Goal: Check status: Check status

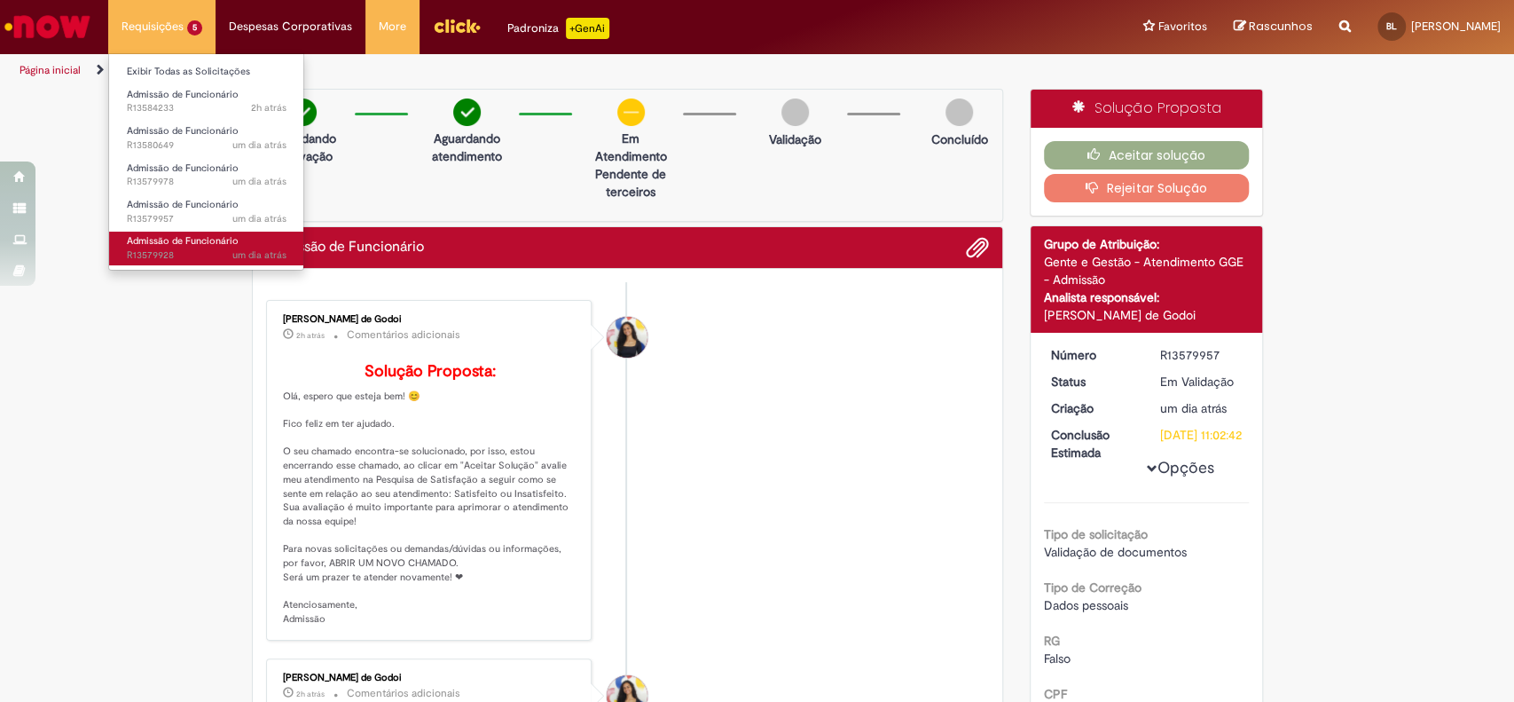
click at [199, 251] on span "um dia atrás um dia atrás R13579928" at bounding box center [207, 255] width 160 height 14
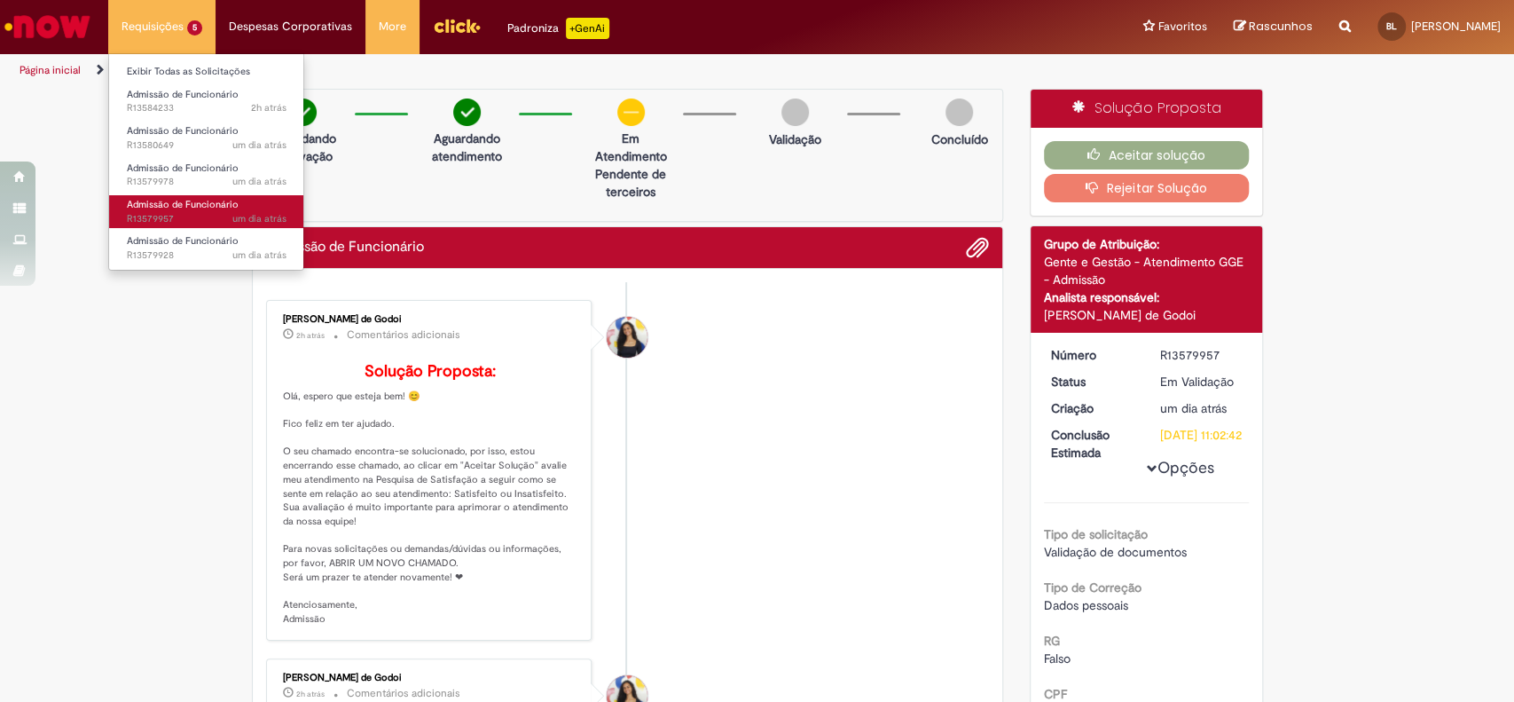
click at [225, 202] on span "Admissão de Funcionário" at bounding box center [183, 204] width 112 height 13
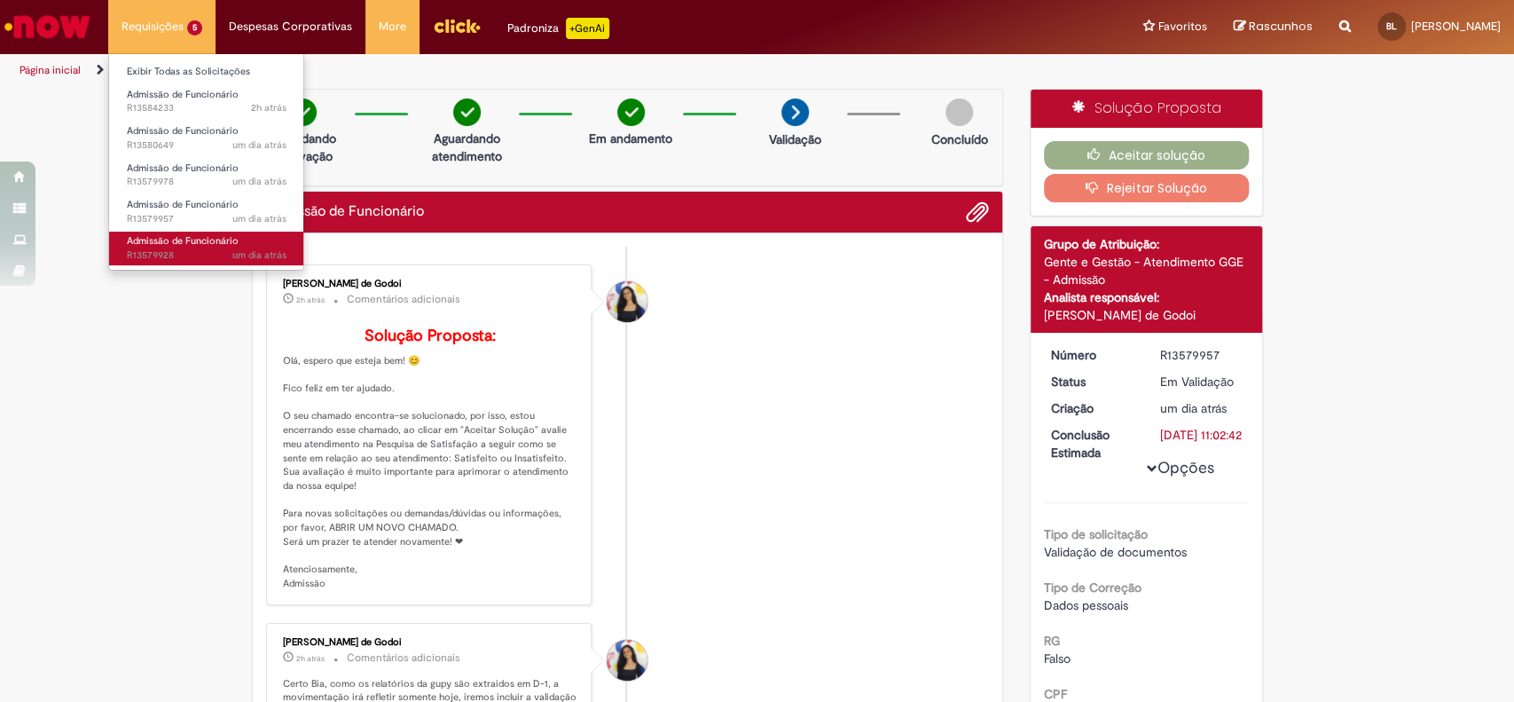
click at [192, 248] on link "Admissão de Funcionário um dia atrás um dia atrás R13579928" at bounding box center [206, 248] width 195 height 33
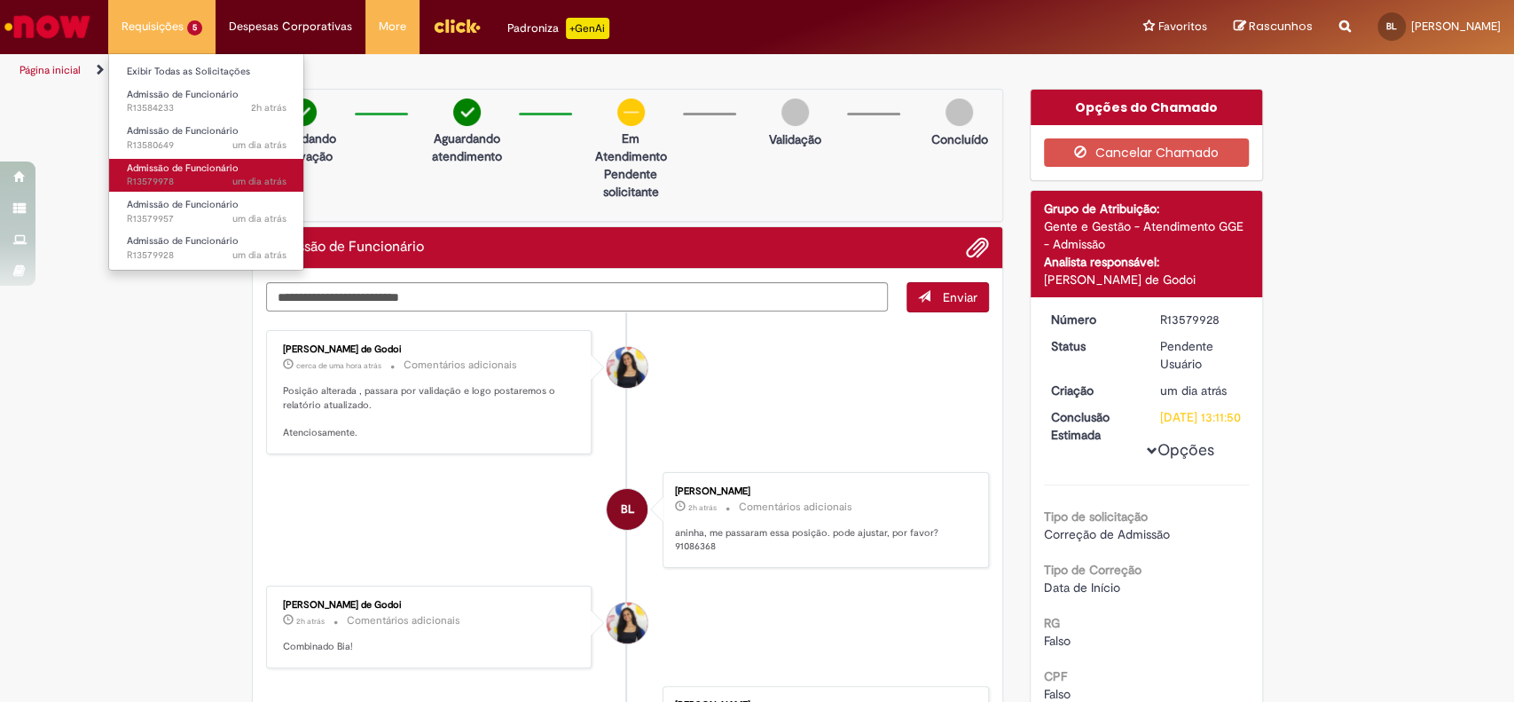
click at [185, 181] on span "um dia atrás um dia atrás R13579978" at bounding box center [207, 182] width 160 height 14
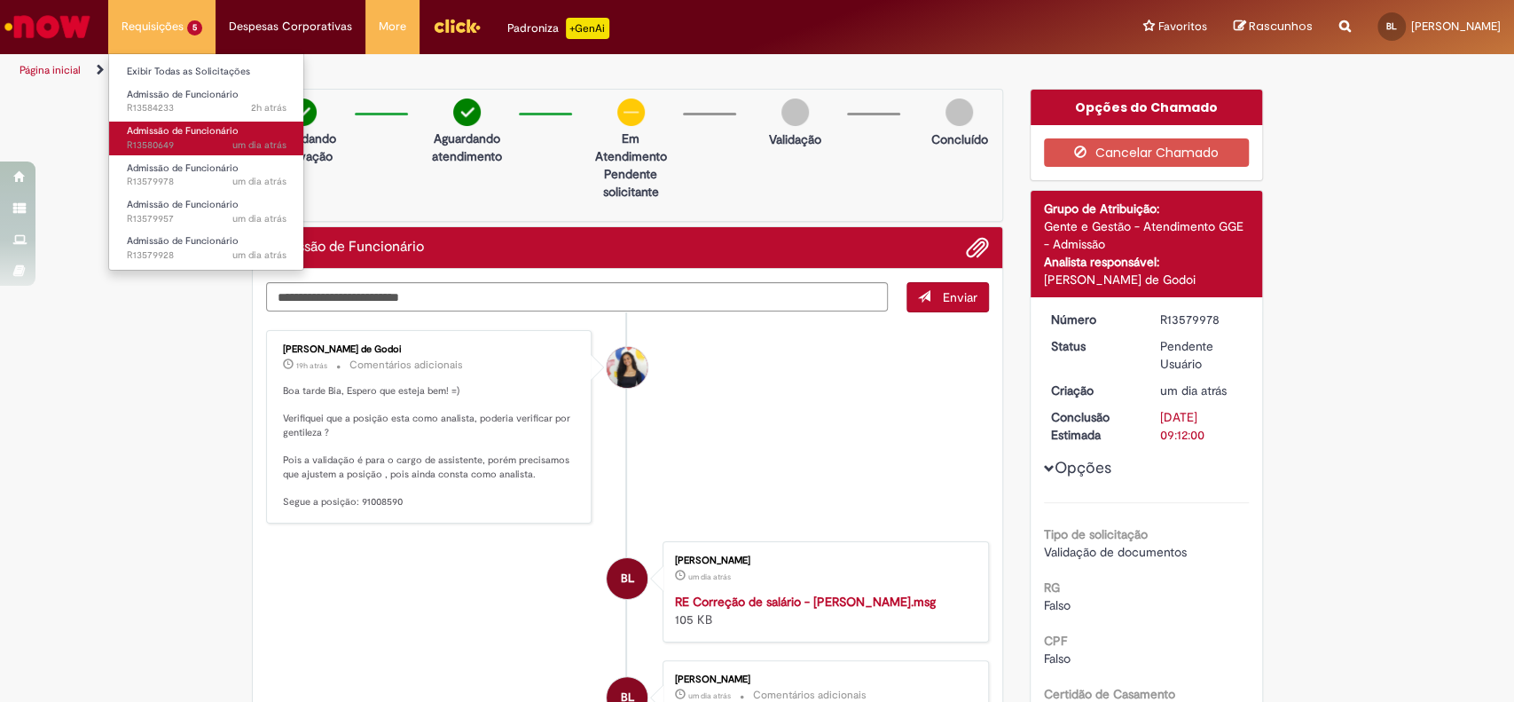
click at [174, 134] on span "Admissão de Funcionário" at bounding box center [183, 130] width 112 height 13
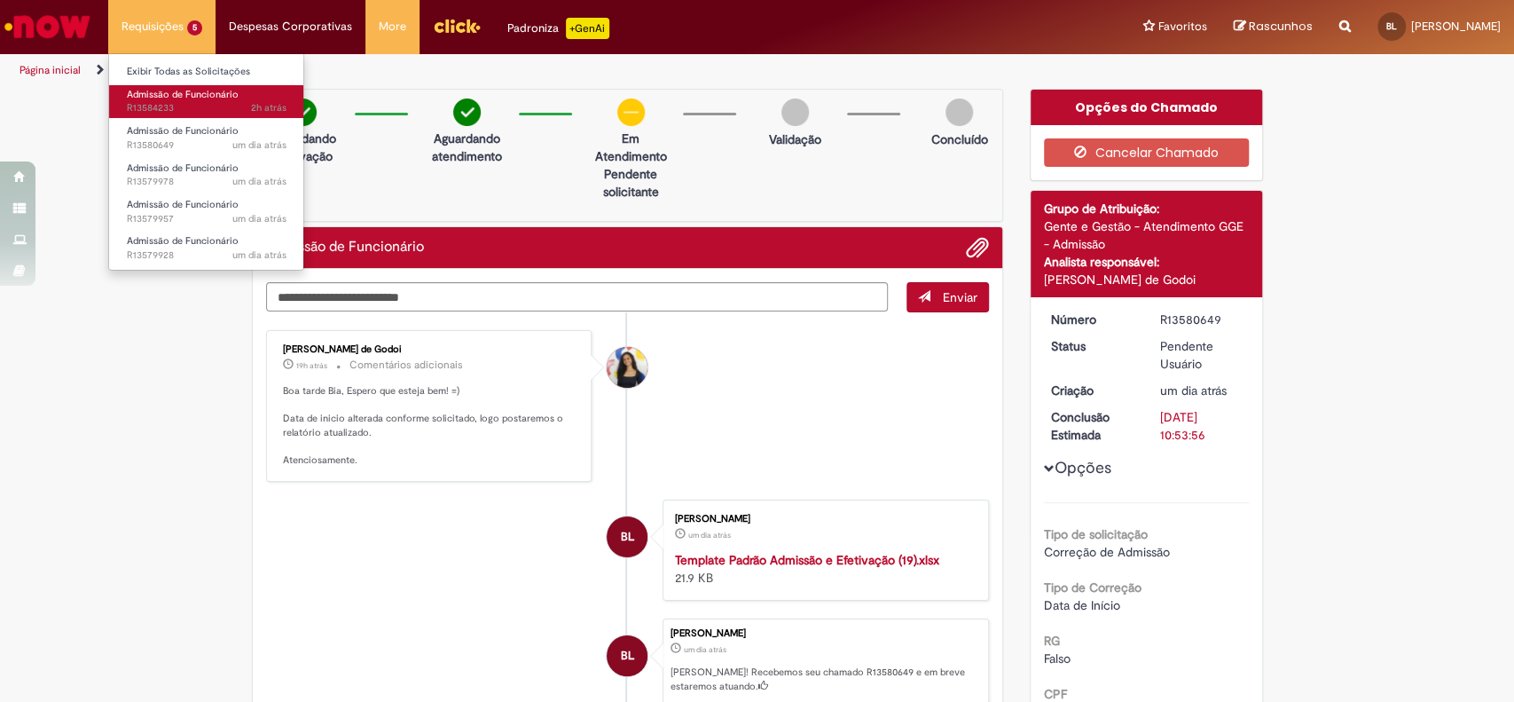
click at [155, 106] on span "2h atrás 2 horas atrás R13584233" at bounding box center [207, 108] width 160 height 14
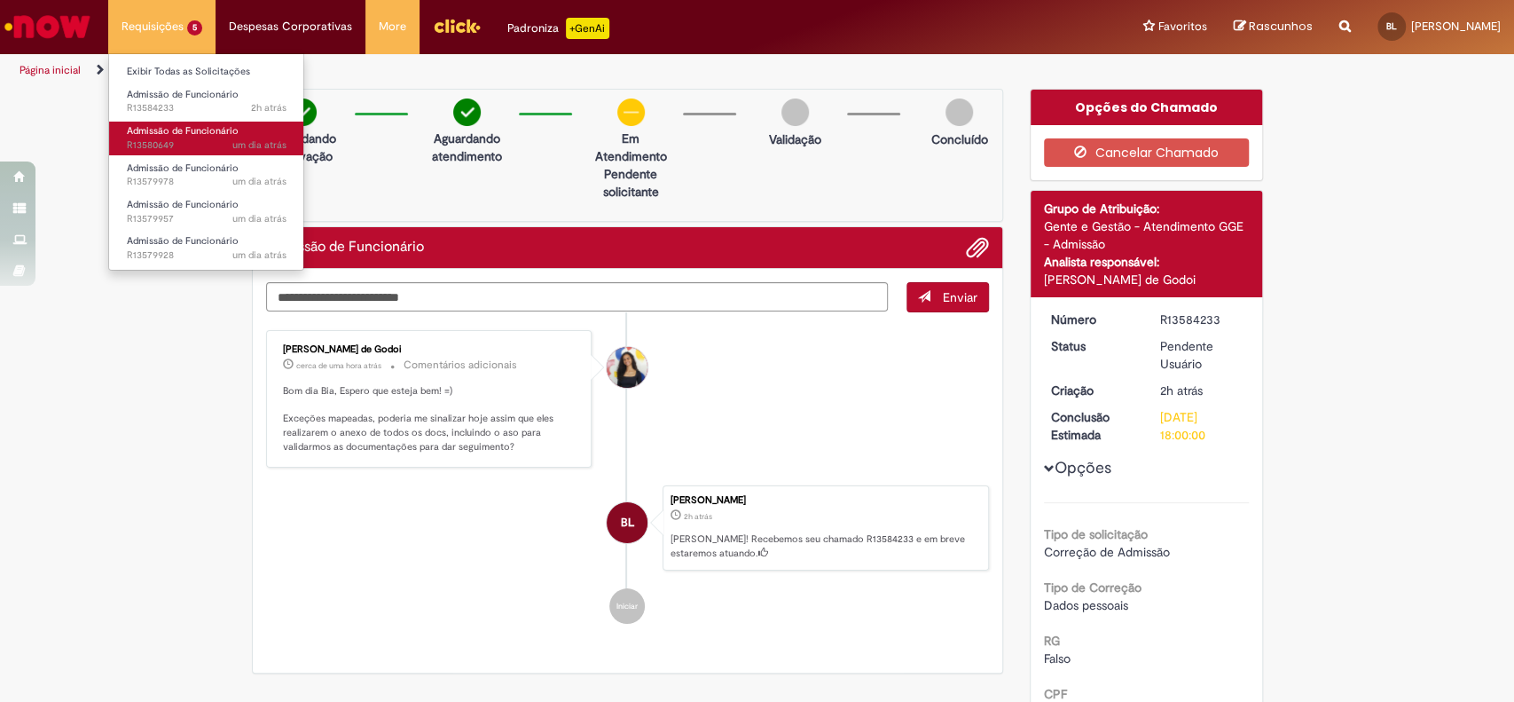
click at [170, 137] on span "Admissão de Funcionário" at bounding box center [183, 130] width 112 height 13
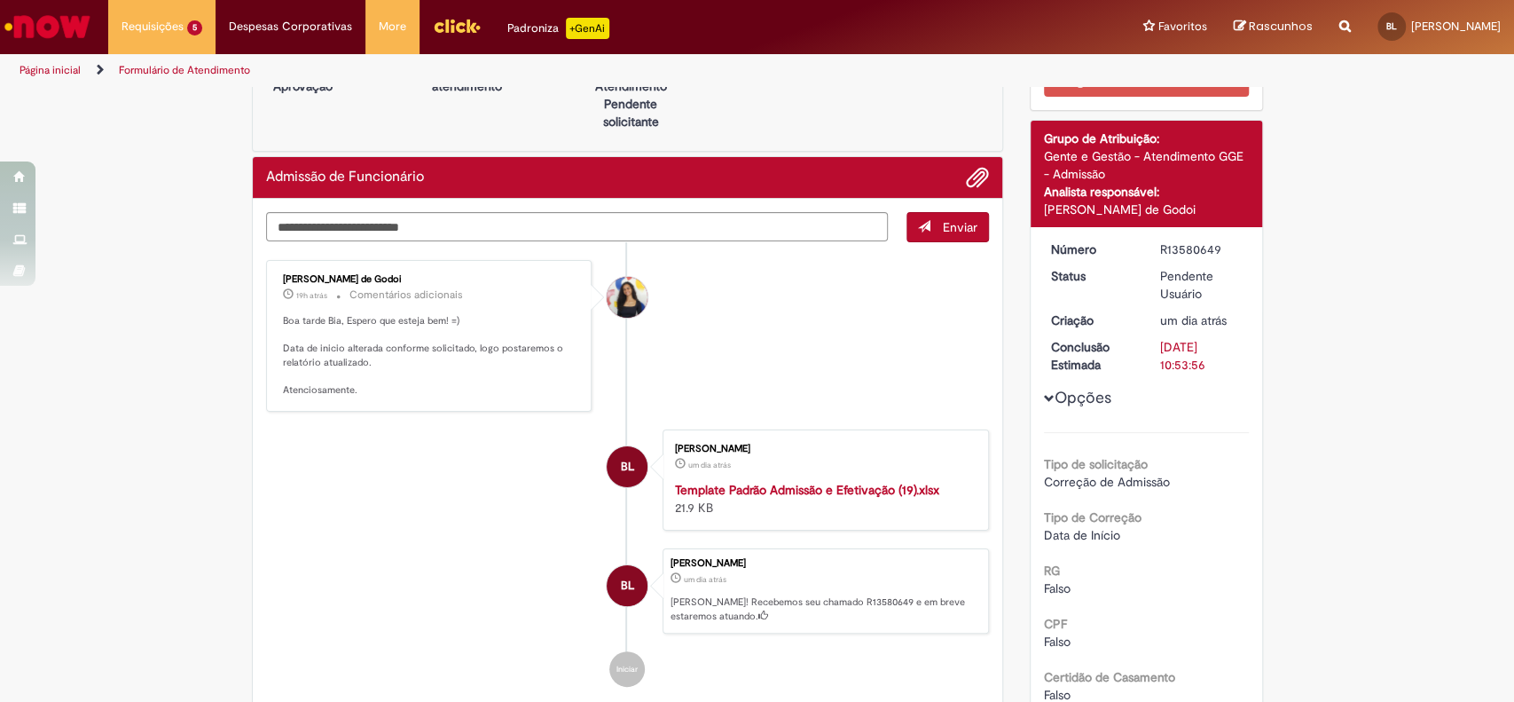
scroll to position [71, 0]
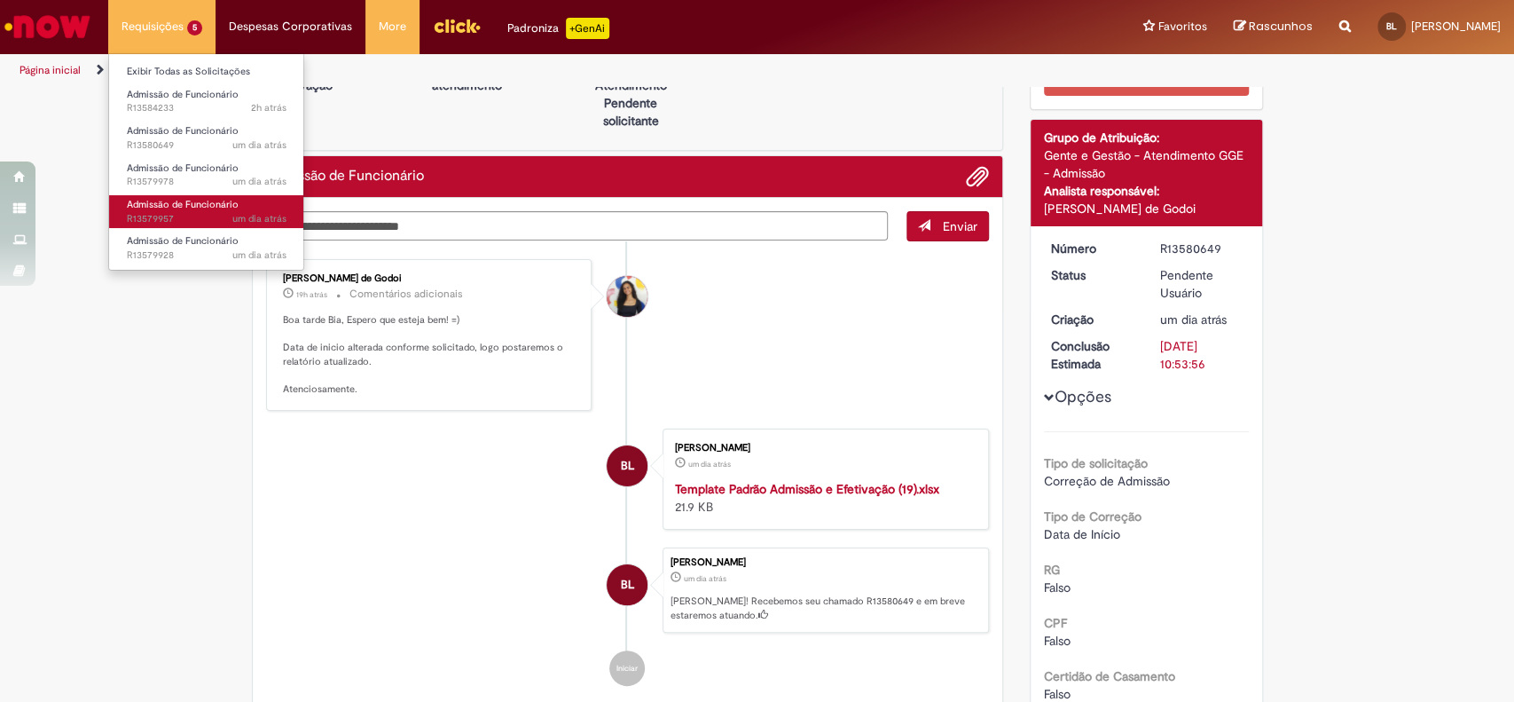
click at [208, 202] on span "Admissão de Funcionário" at bounding box center [183, 204] width 112 height 13
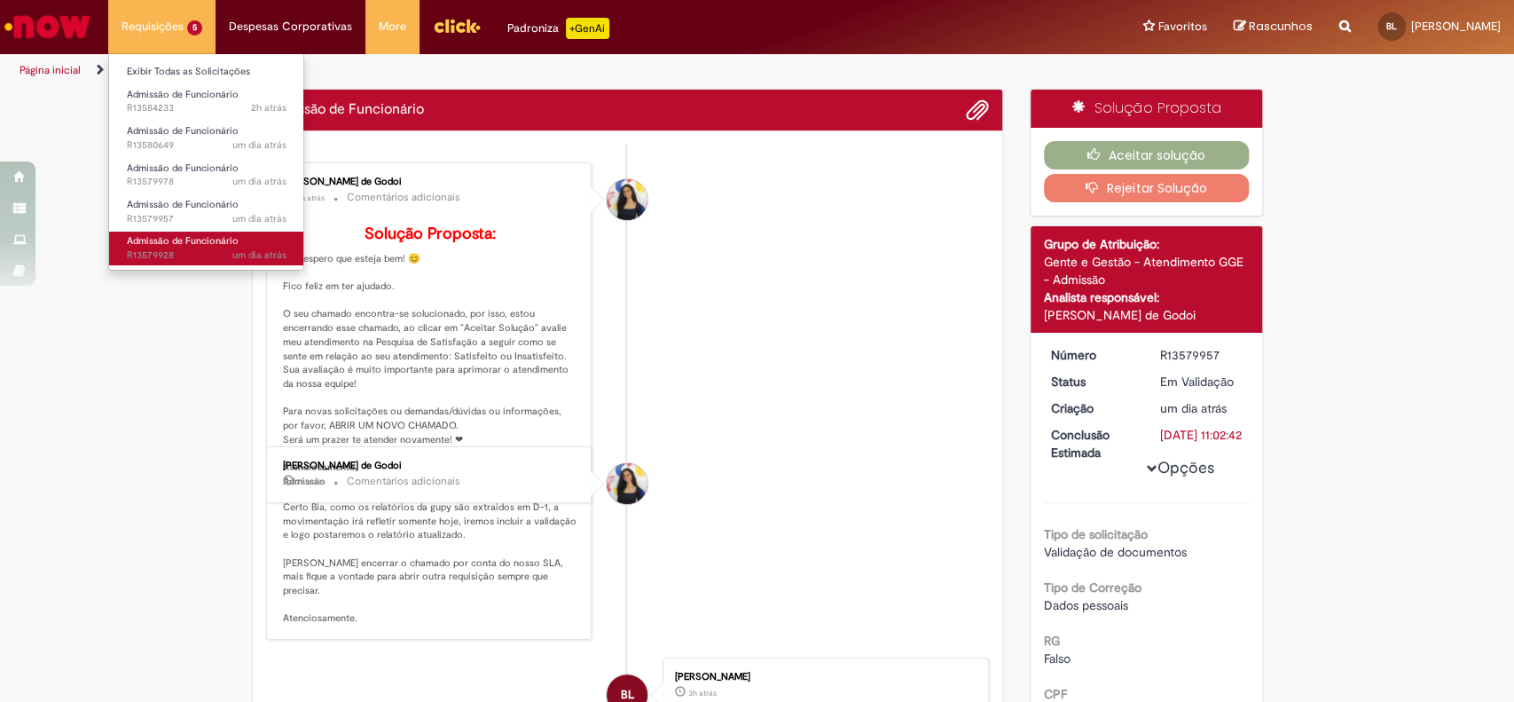
click at [199, 241] on span "Admissão de Funcionário" at bounding box center [183, 240] width 112 height 13
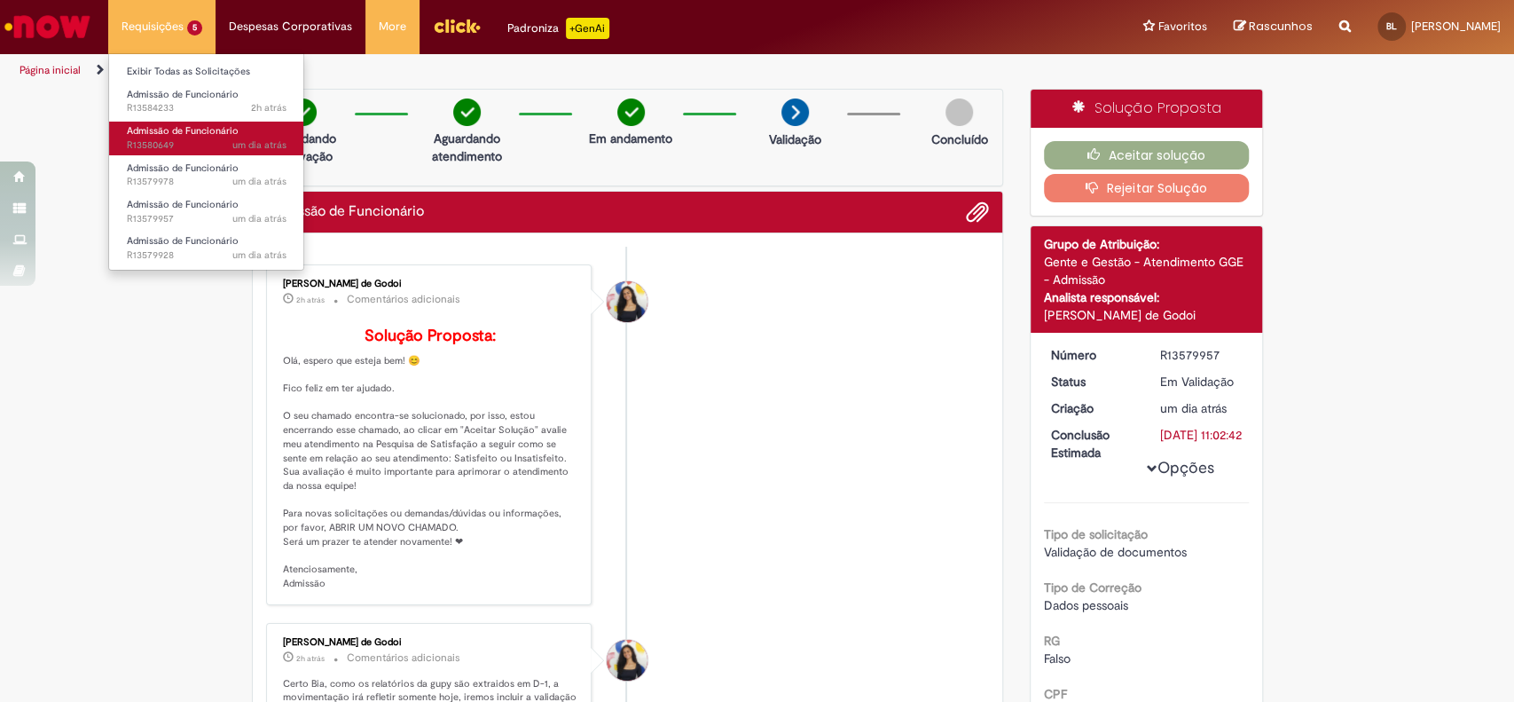
click at [171, 152] on span "um dia atrás um dia atrás R13580649" at bounding box center [207, 145] width 160 height 14
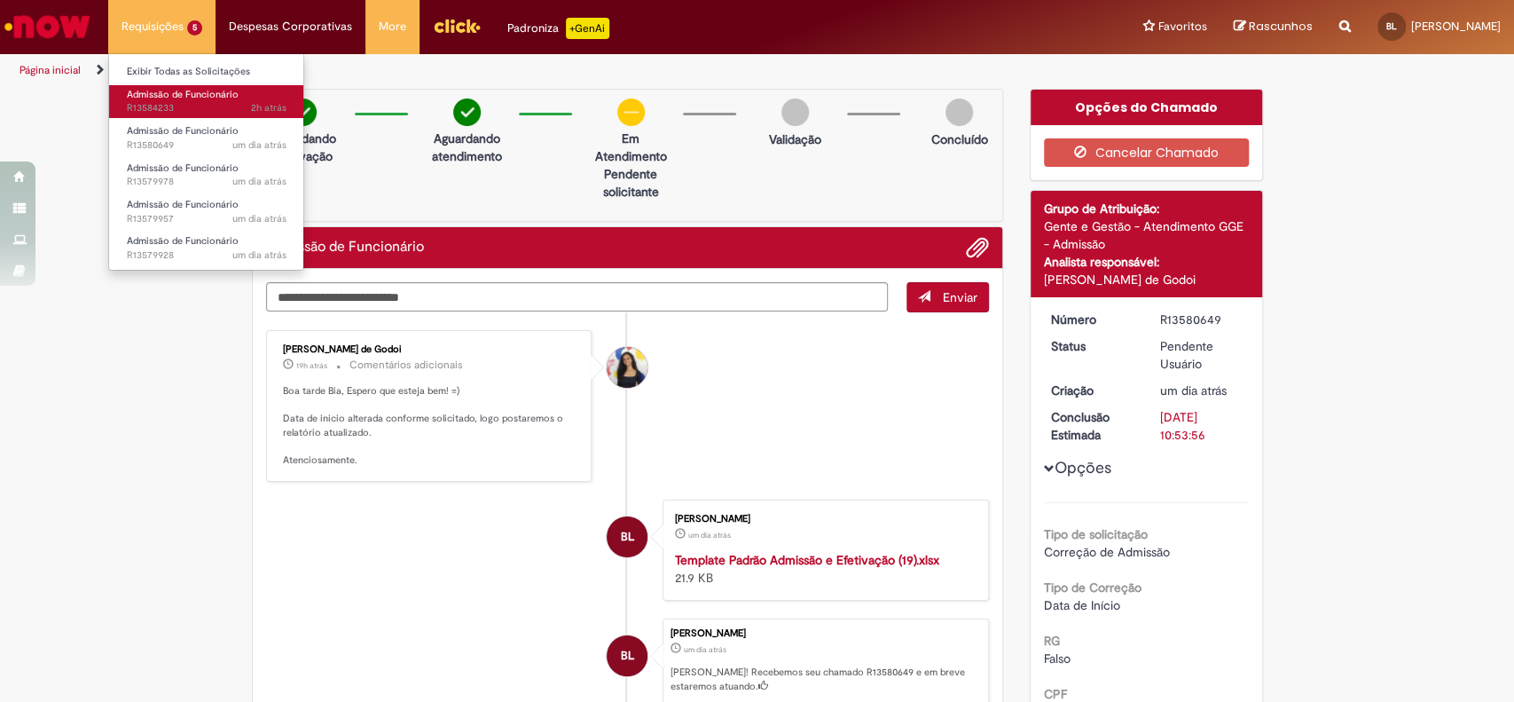
click at [177, 101] on link "Admissão de Funcionário 2h atrás 2 horas atrás R13584233" at bounding box center [206, 101] width 195 height 33
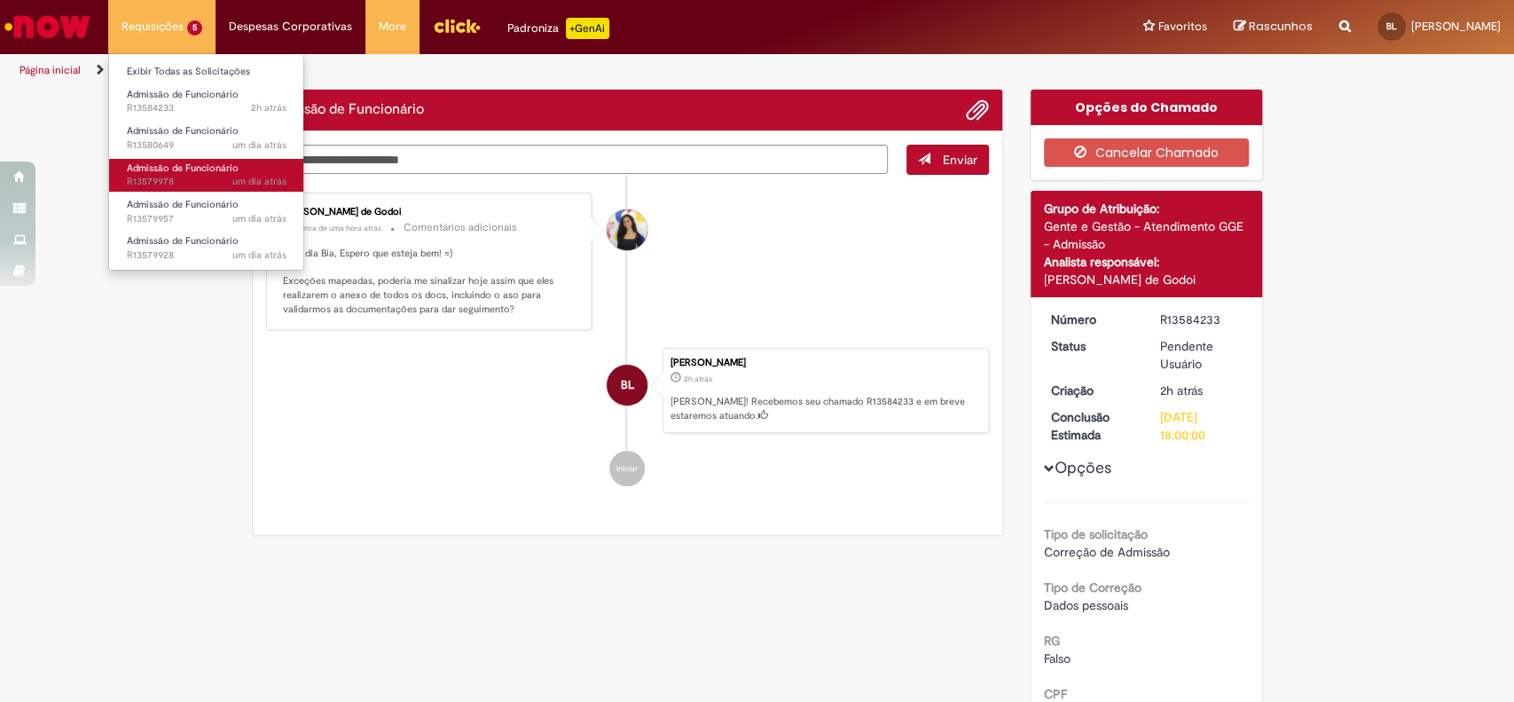
click at [176, 177] on span "um dia atrás um dia atrás R13579978" at bounding box center [207, 182] width 160 height 14
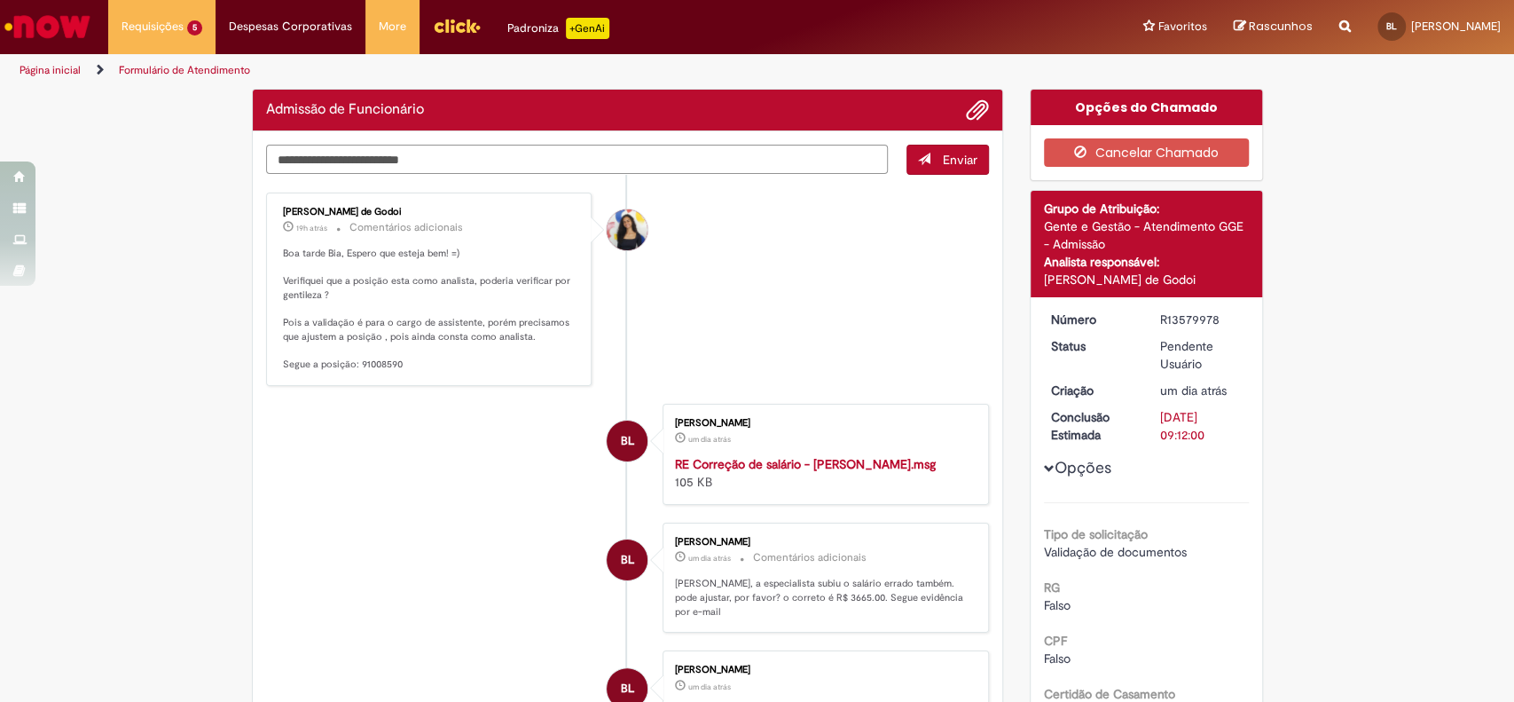
click at [634, 160] on textarea "Digite sua mensagem aqui..." at bounding box center [577, 160] width 623 height 30
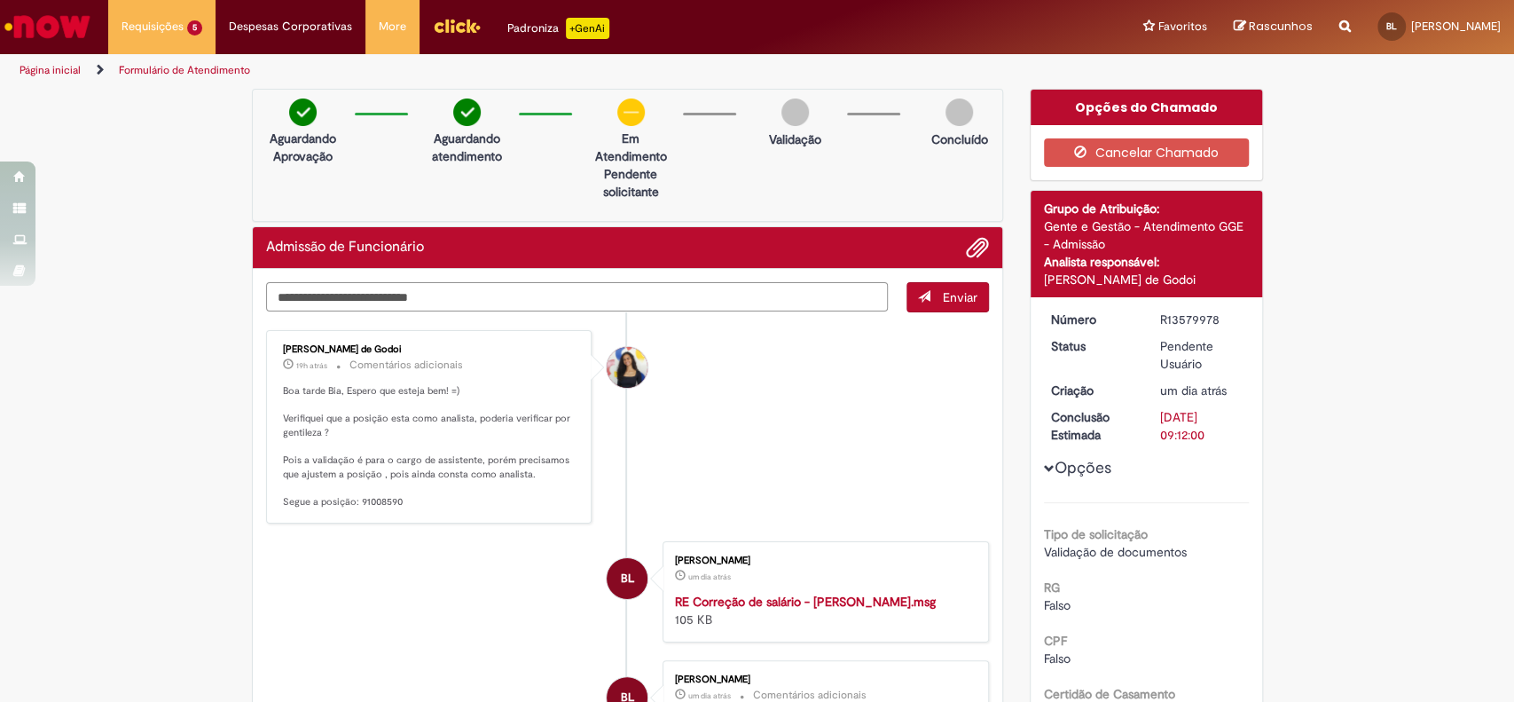
paste textarea "**********"
click at [422, 297] on textarea "**********" at bounding box center [577, 297] width 623 height 30
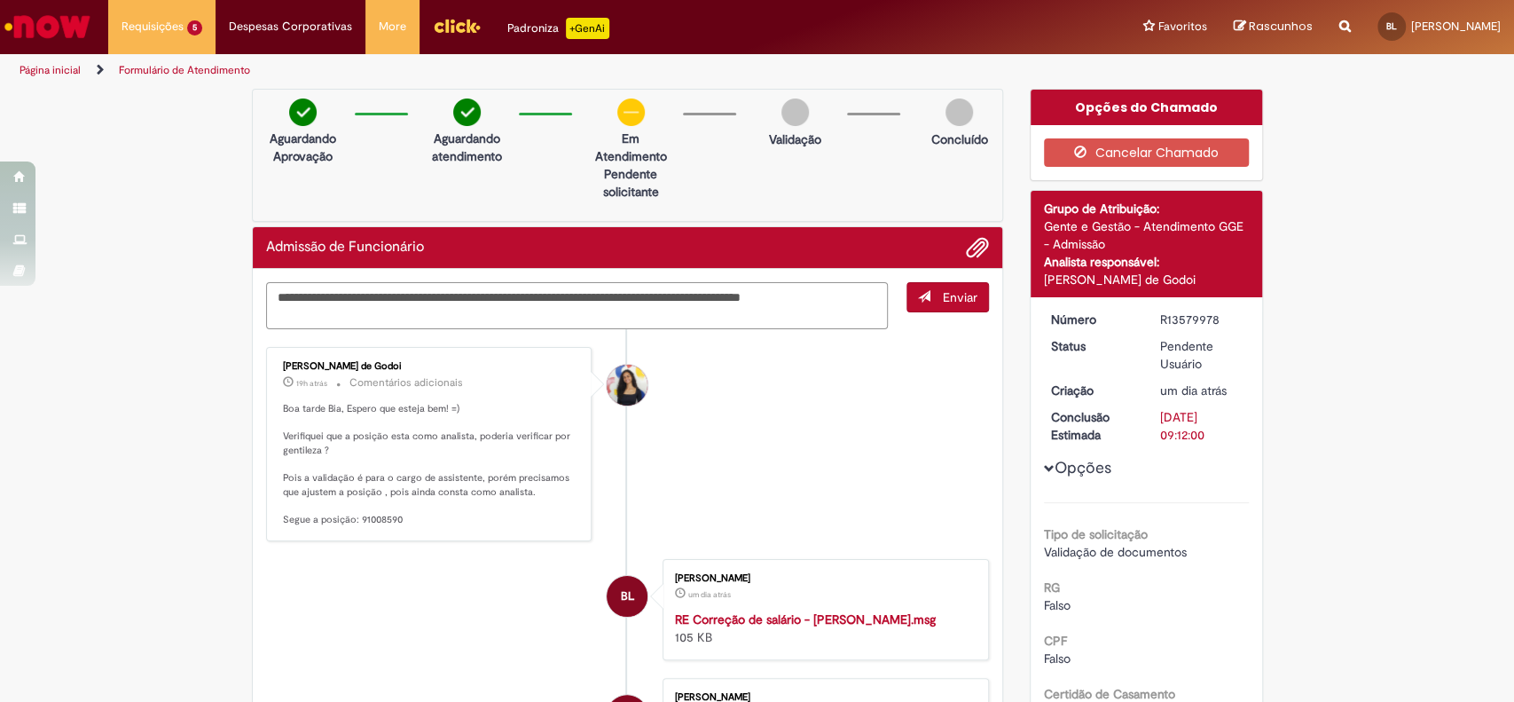
click at [504, 316] on textarea "**********" at bounding box center [577, 306] width 623 height 48
type textarea "**********"
click at [958, 295] on span "Enviar" at bounding box center [960, 297] width 35 height 16
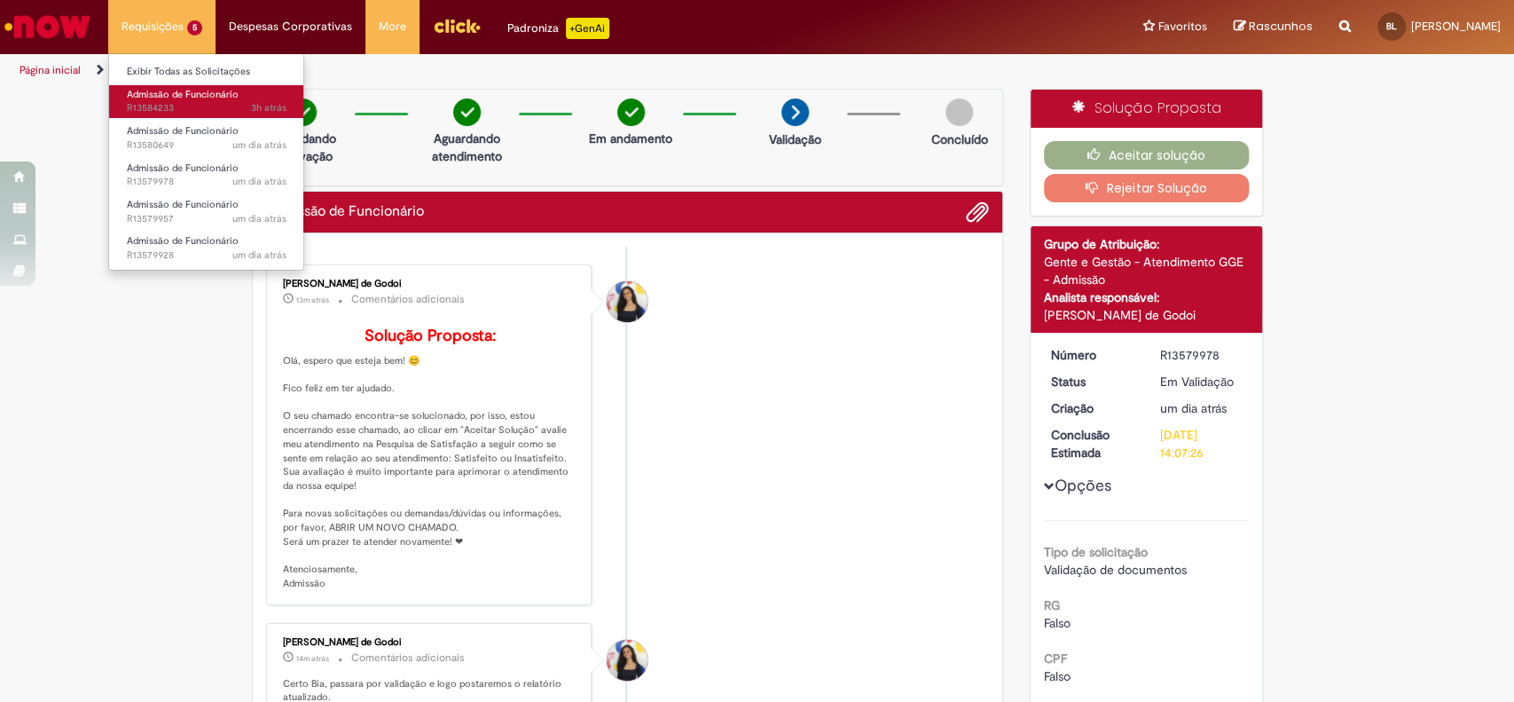
click at [159, 104] on span "3h atrás 3 horas atrás R13584233" at bounding box center [207, 108] width 160 height 14
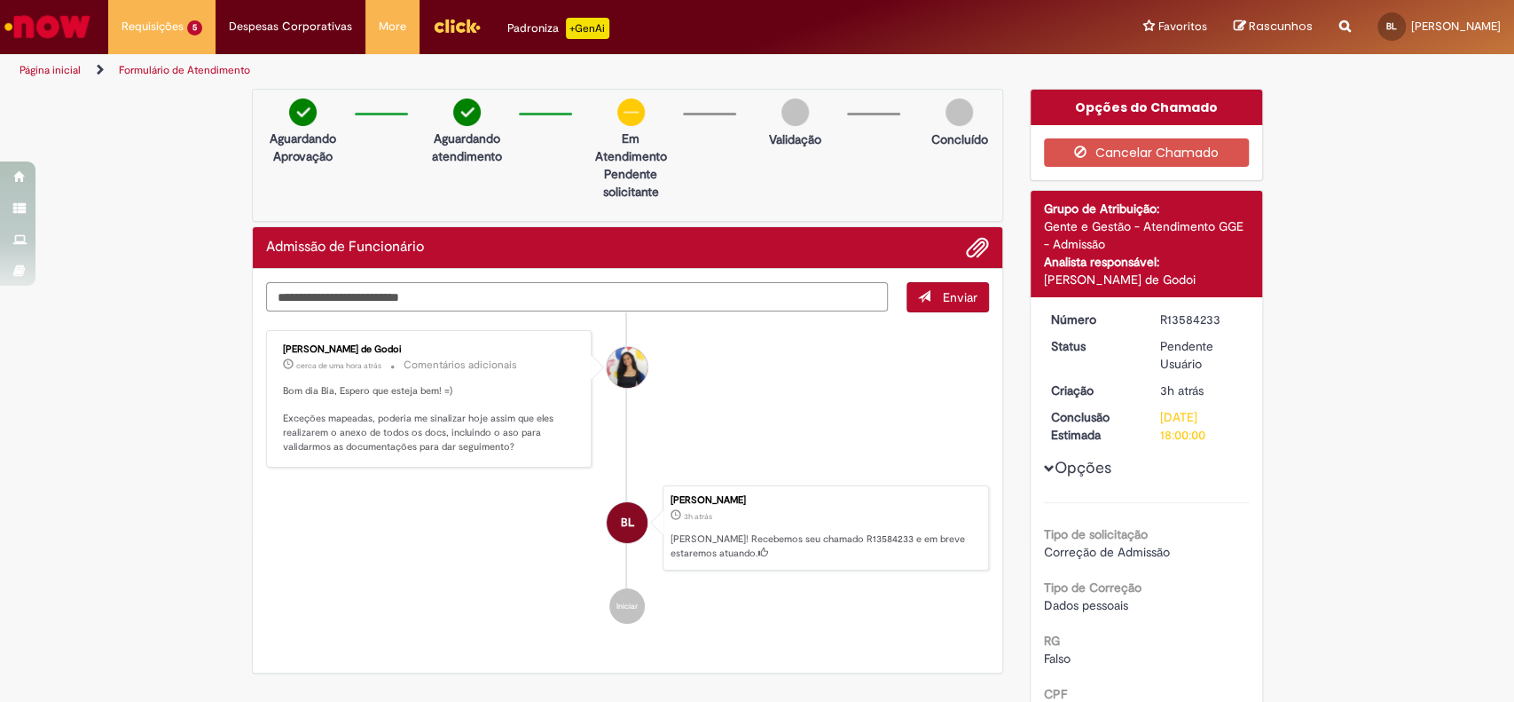
click at [753, 287] on textarea "Digite sua mensagem aqui..." at bounding box center [577, 297] width 623 height 30
type textarea "**********"
click at [976, 248] on span "Adicionar anexos" at bounding box center [977, 248] width 21 height 21
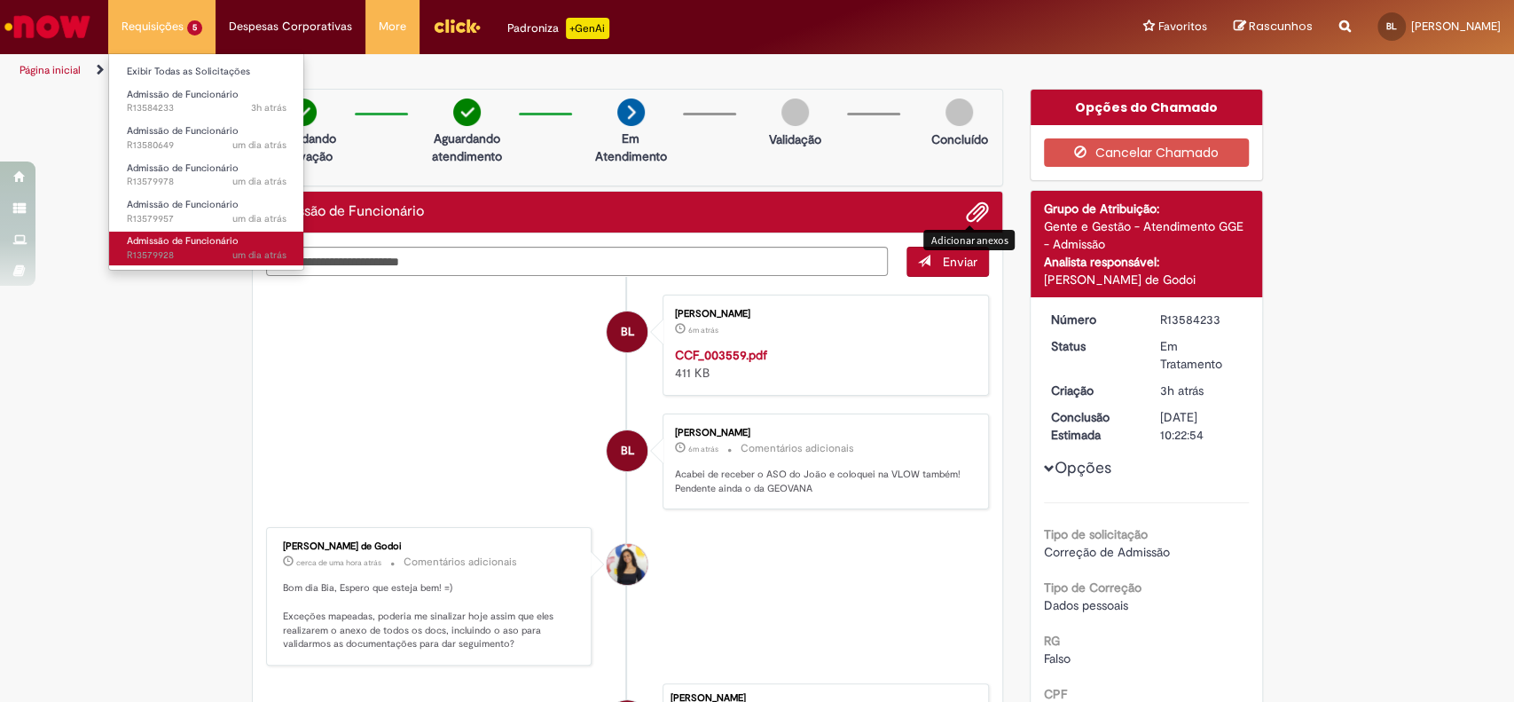
click at [182, 262] on span "um dia atrás um dia atrás R13579928" at bounding box center [207, 255] width 160 height 14
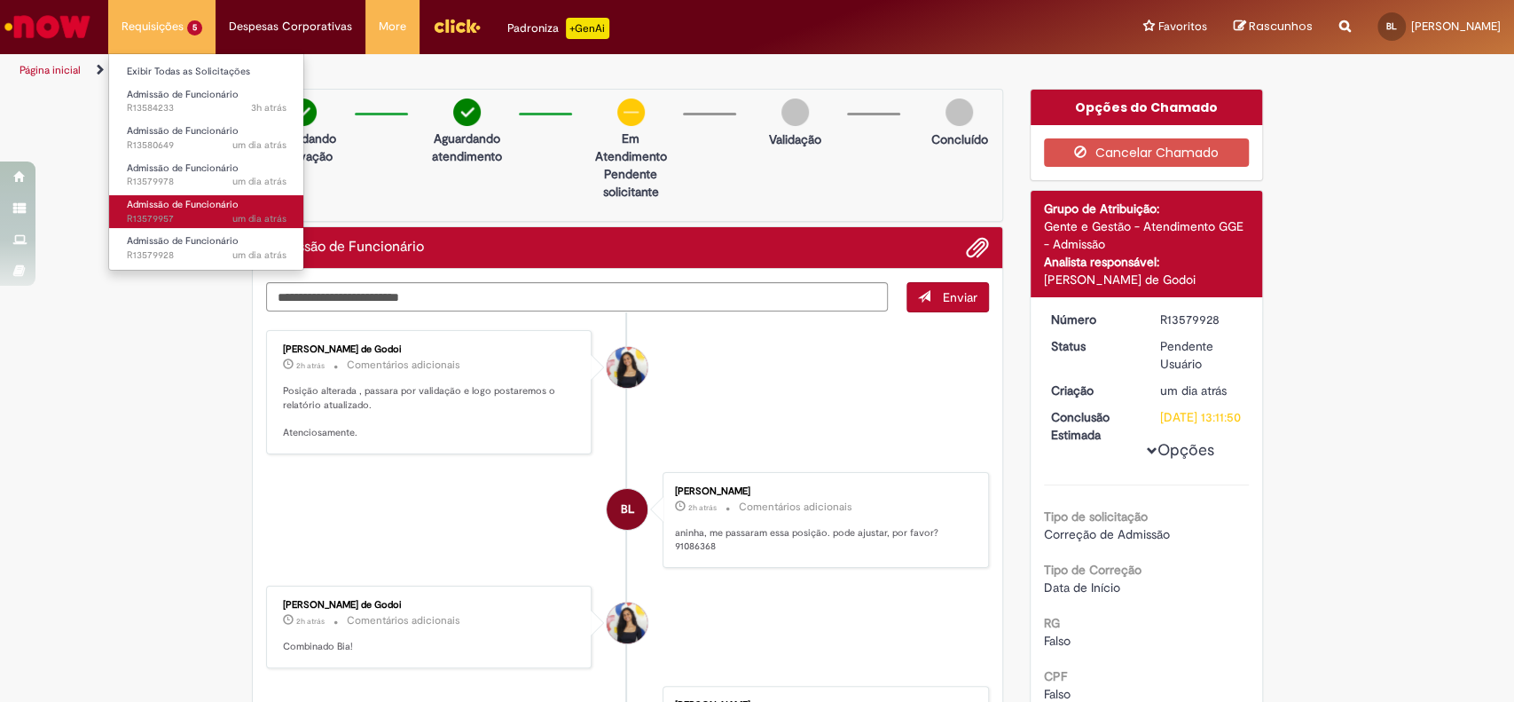
click at [177, 216] on span "um dia atrás um dia atrás R13579957" at bounding box center [207, 219] width 160 height 14
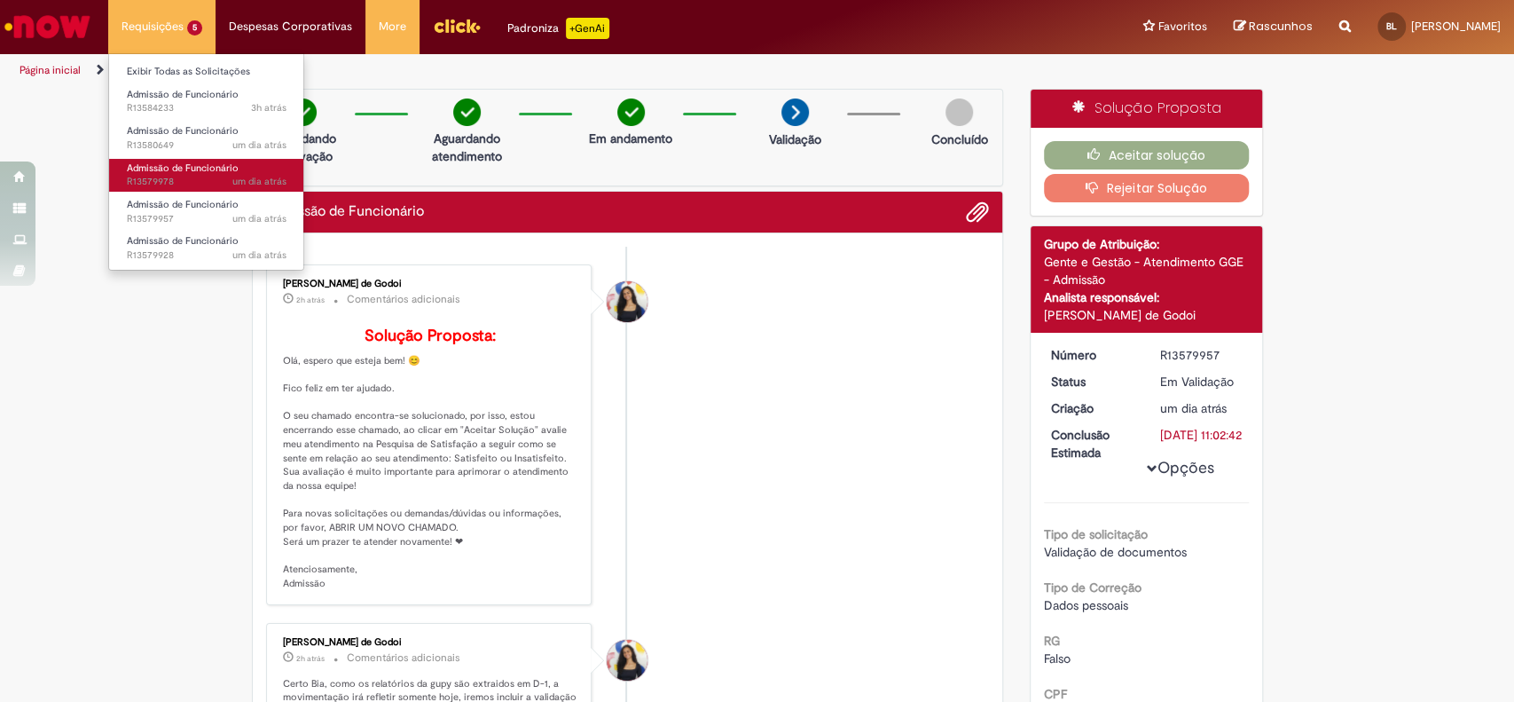
click at [177, 184] on span "um dia atrás um dia atrás R13579978" at bounding box center [207, 182] width 160 height 14
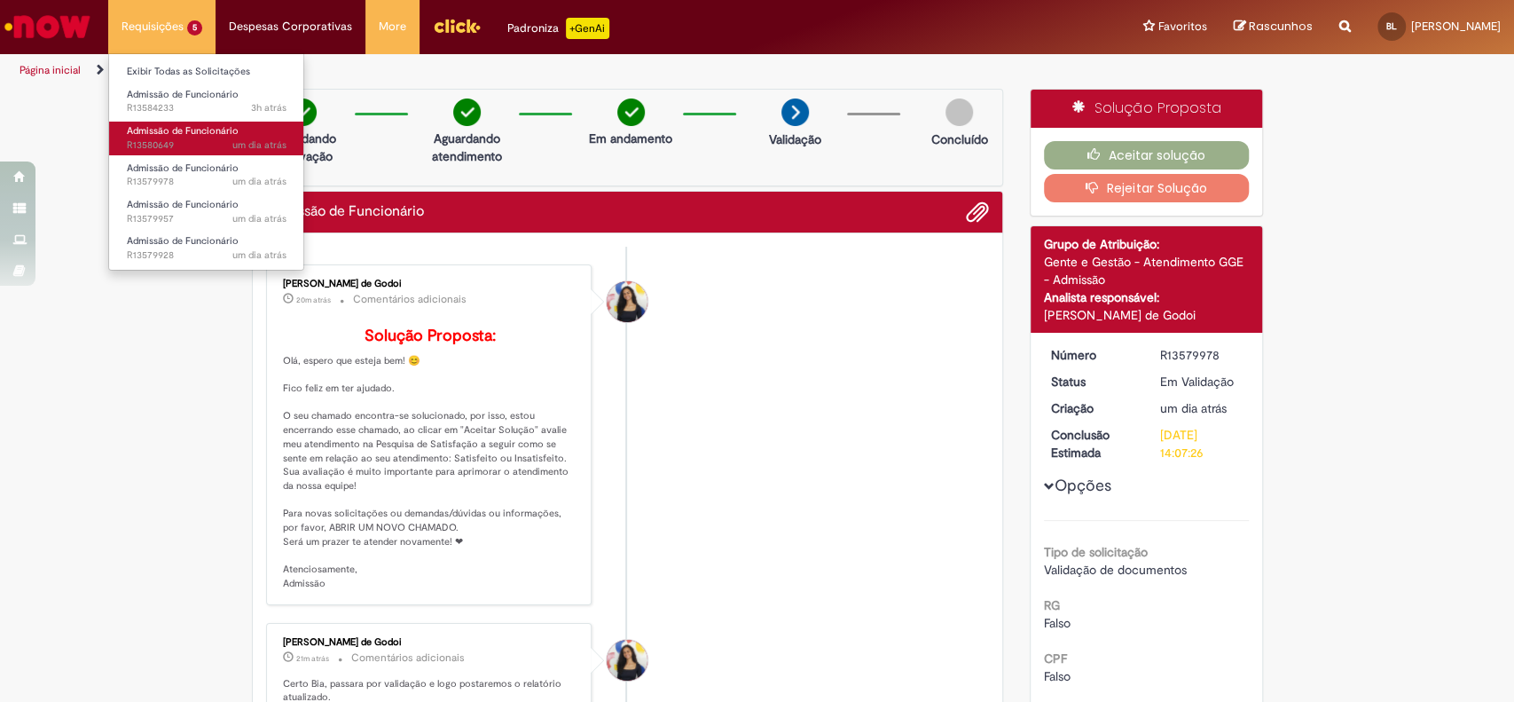
click at [188, 152] on span "um dia atrás um dia atrás R13580649" at bounding box center [207, 145] width 160 height 14
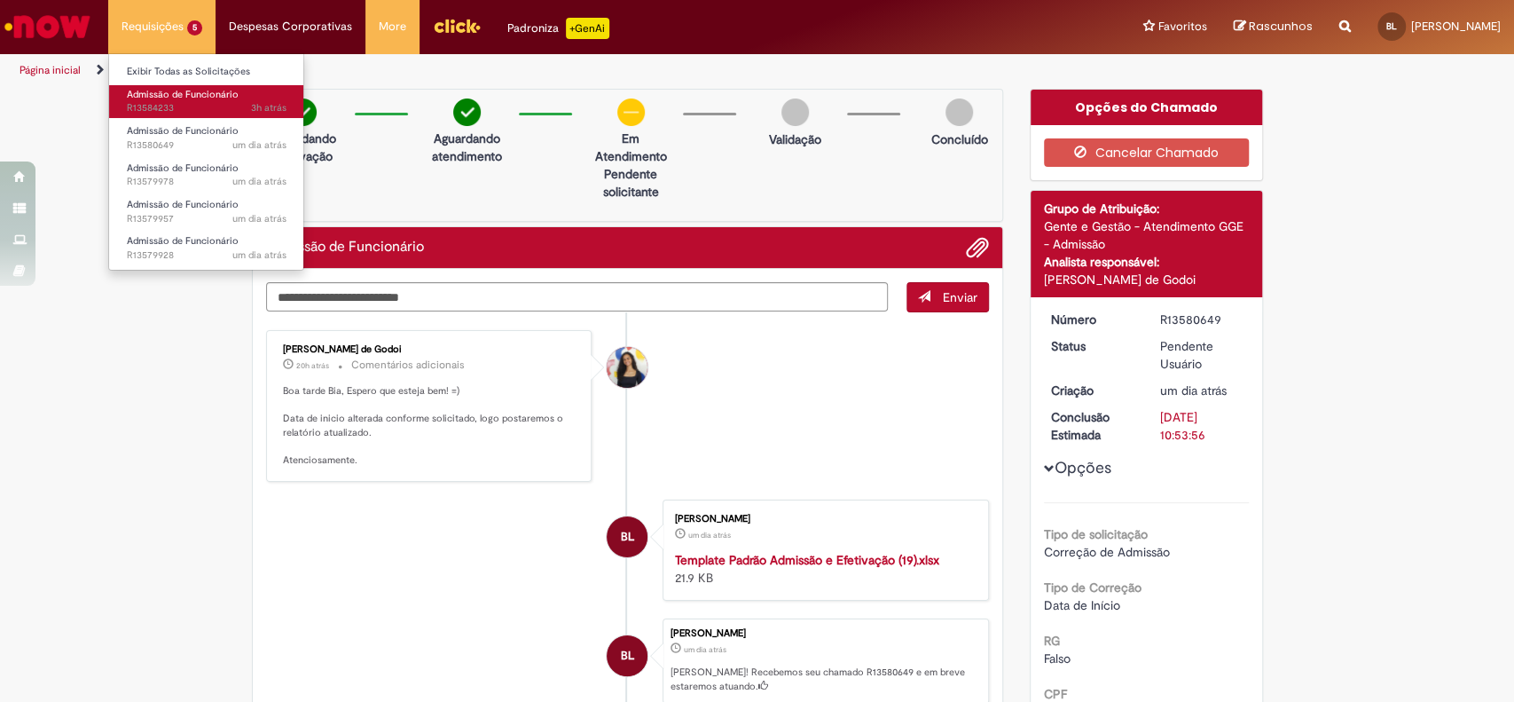
click at [153, 112] on span "3h atrás 3 horas atrás R13584233" at bounding box center [207, 108] width 160 height 14
